Goal: Navigation & Orientation: Find specific page/section

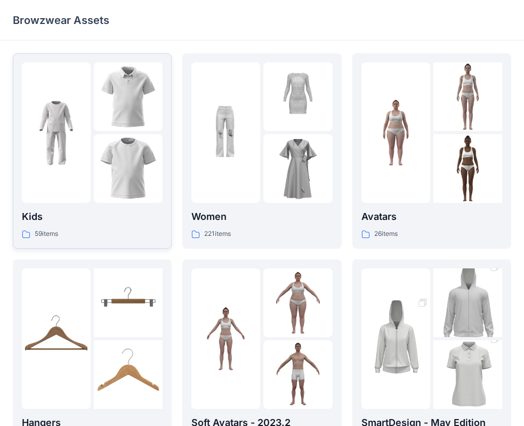
click at [106, 136] on img at bounding box center [128, 168] width 69 height 69
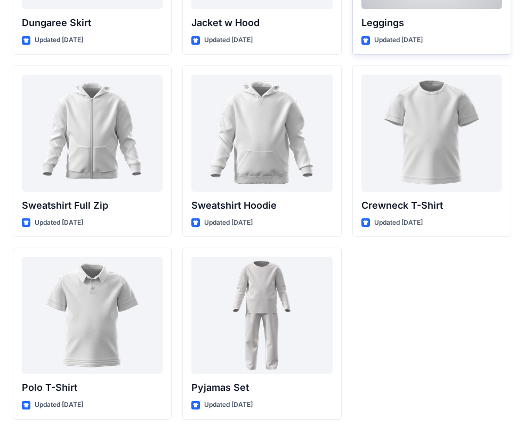
scroll to position [3279, 0]
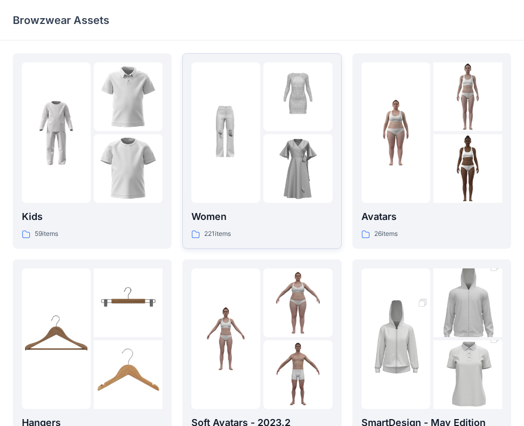
click at [245, 154] on img at bounding box center [225, 133] width 69 height 69
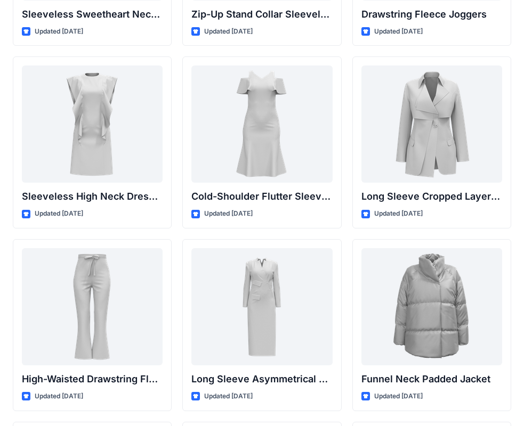
scroll to position [3956, 0]
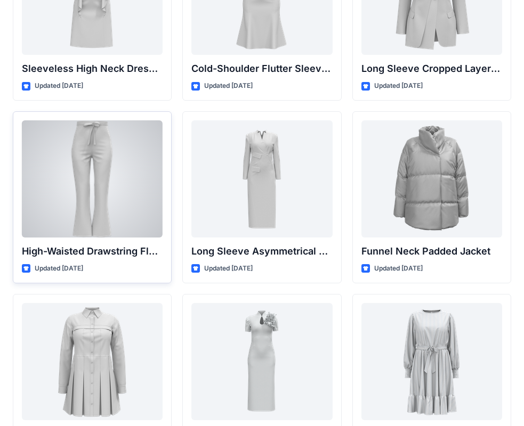
click at [85, 141] on div at bounding box center [92, 178] width 141 height 117
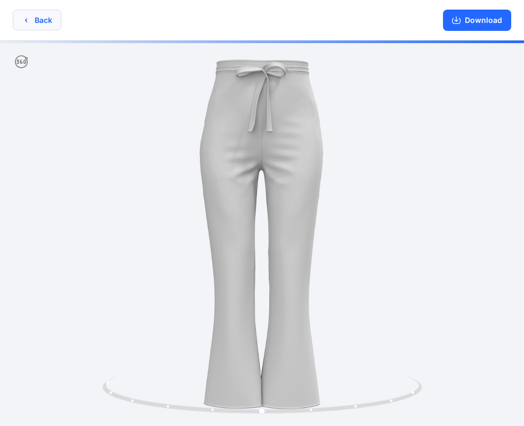
click at [33, 24] on button "Back" at bounding box center [37, 20] width 48 height 21
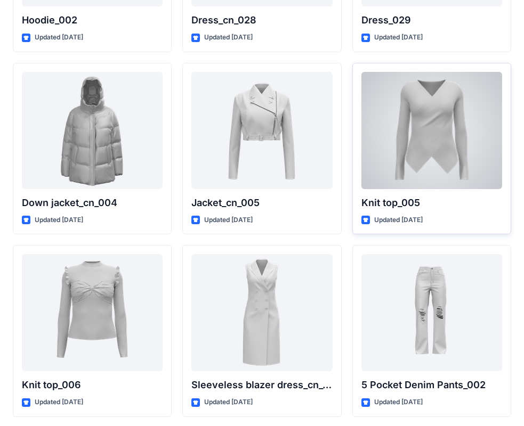
scroll to position [6967, 0]
